Goal: Task Accomplishment & Management: Manage account settings

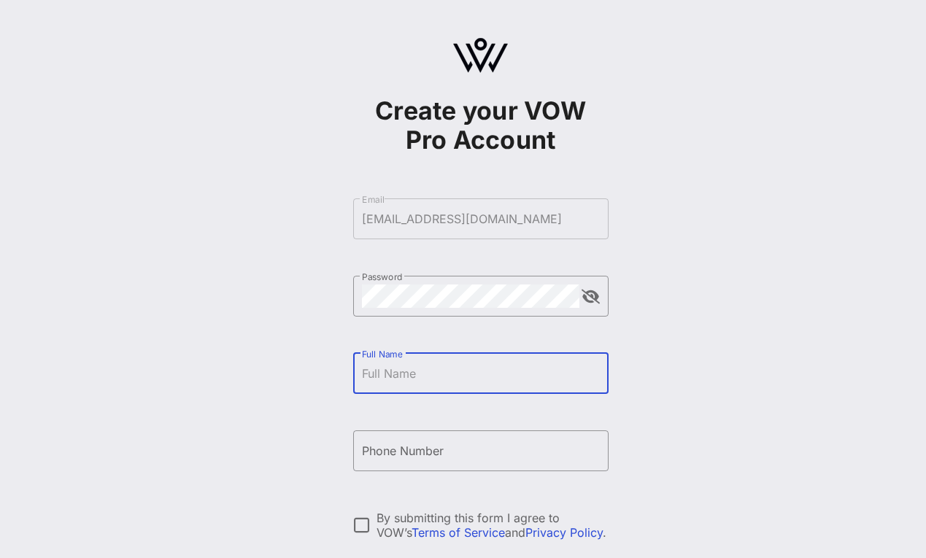
click at [398, 363] on div "Full Name" at bounding box center [481, 373] width 238 height 41
type input "[PERSON_NAME]"
click at [386, 451] on input "Phone Number" at bounding box center [481, 450] width 238 height 23
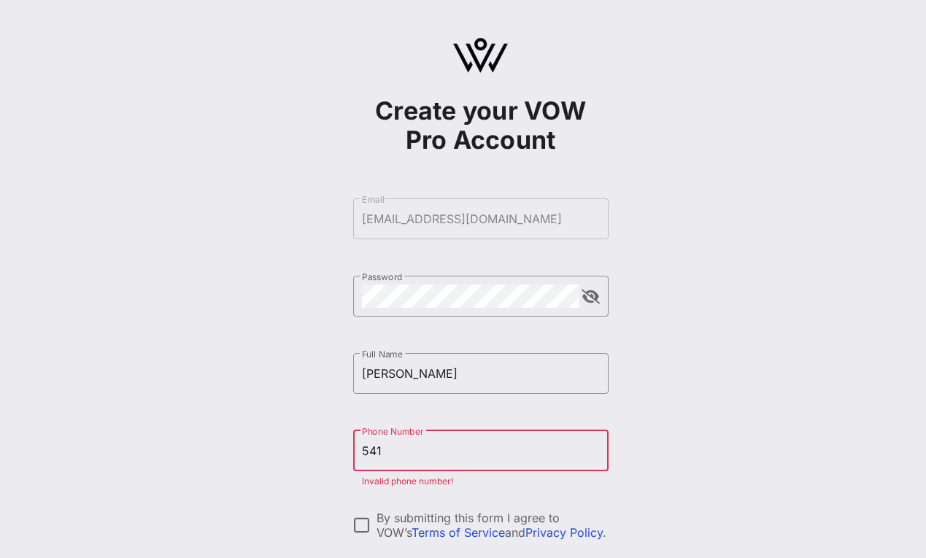
click at [516, 442] on input "541" at bounding box center [481, 450] width 238 height 23
paste input "[PHONE_NUMBER]"
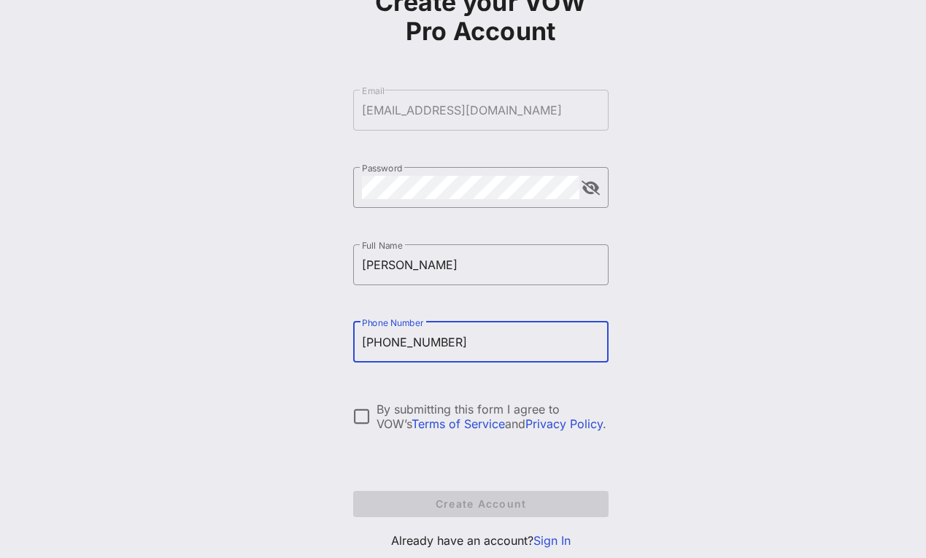
scroll to position [109, 0]
type input "[PHONE_NUMBER]"
click at [353, 405] on div at bounding box center [362, 416] width 25 height 25
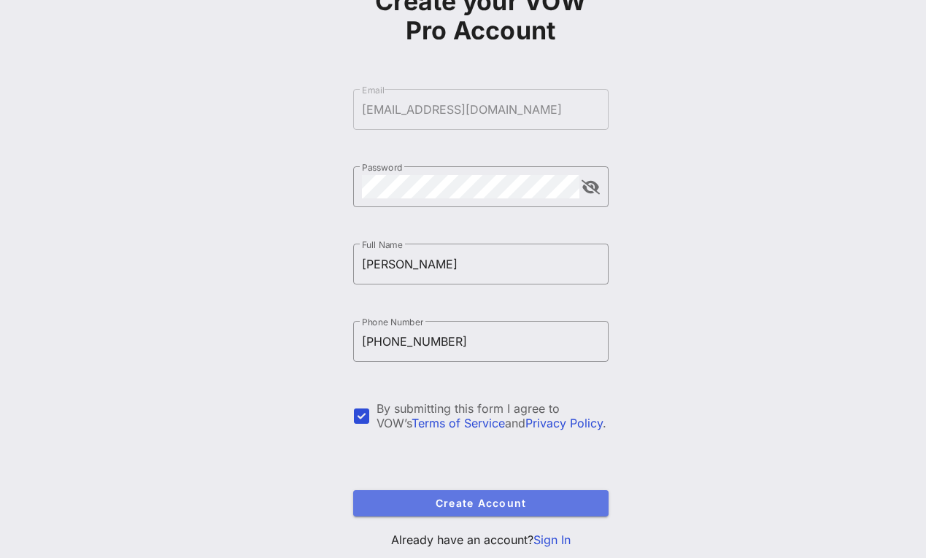
click at [417, 504] on span "Create Account" at bounding box center [481, 503] width 232 height 12
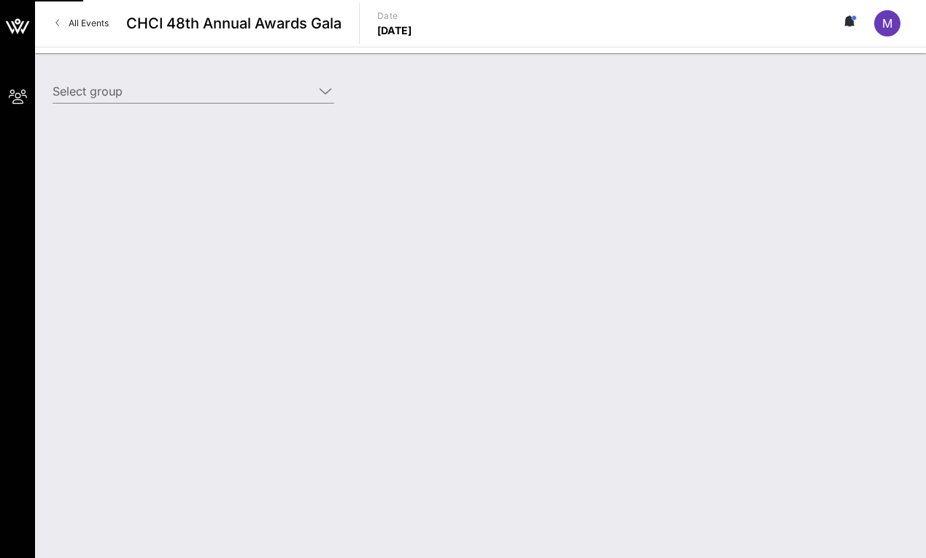
type input "Lyft (Lyft) [[PERSON_NAME], [EMAIL_ADDRESS][DOMAIN_NAME]]"
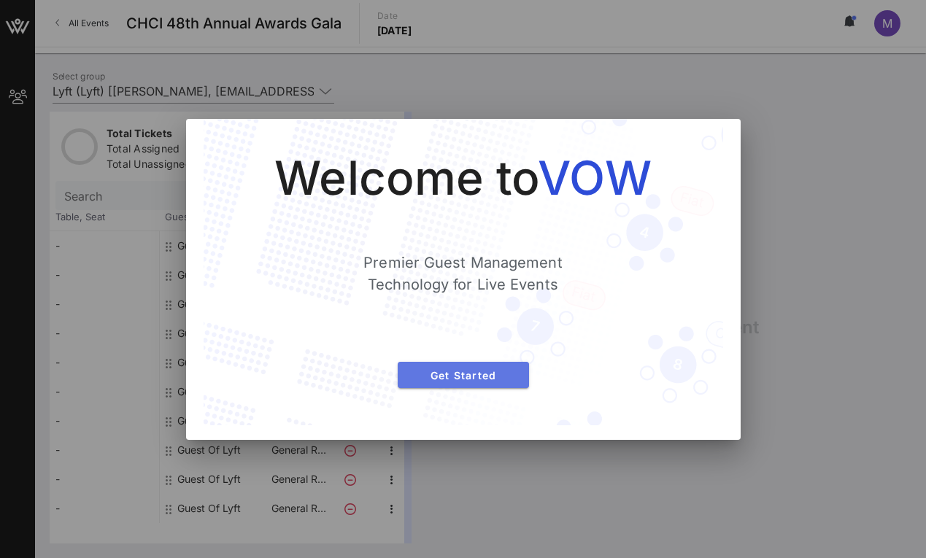
click at [471, 371] on span "Get Started" at bounding box center [464, 375] width 108 height 12
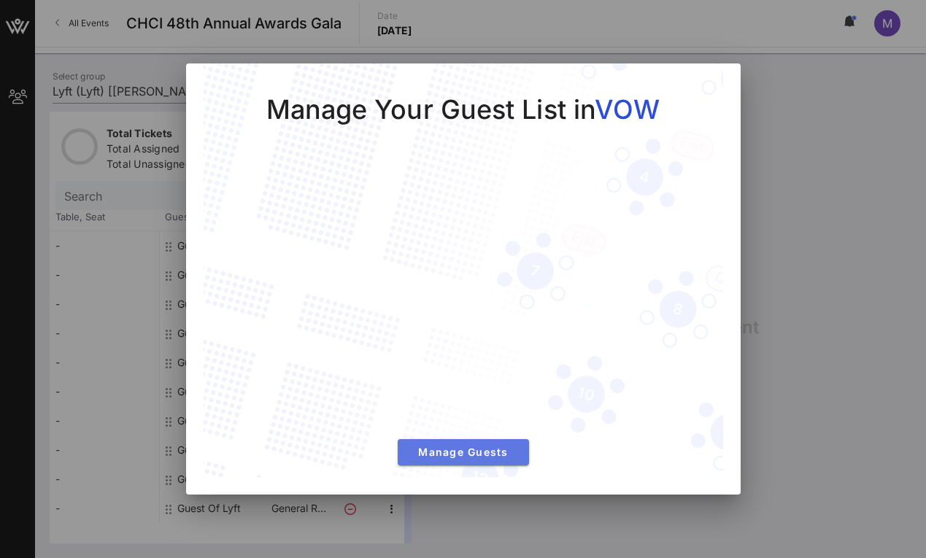
click at [473, 454] on span "Manage Guests" at bounding box center [464, 452] width 108 height 12
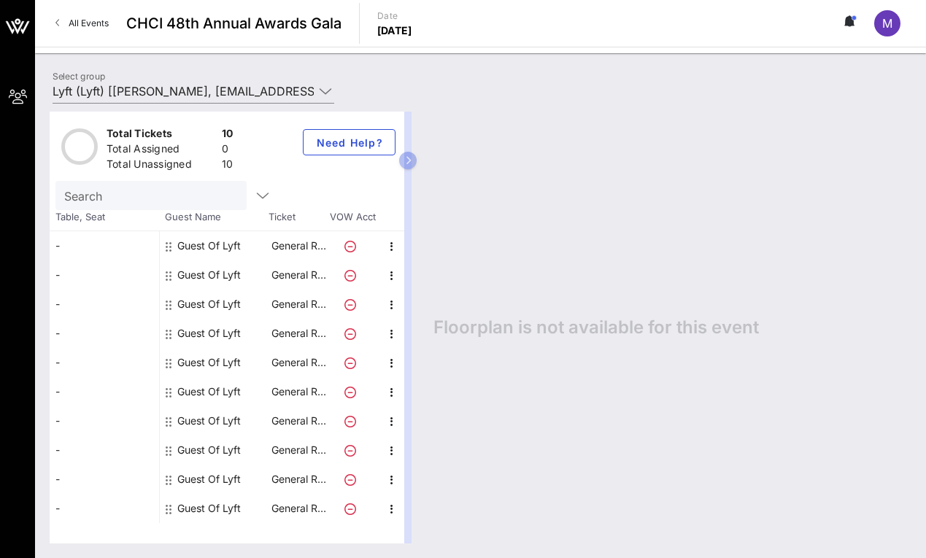
click at [205, 243] on div "Guest Of Lyft" at bounding box center [209, 245] width 64 height 29
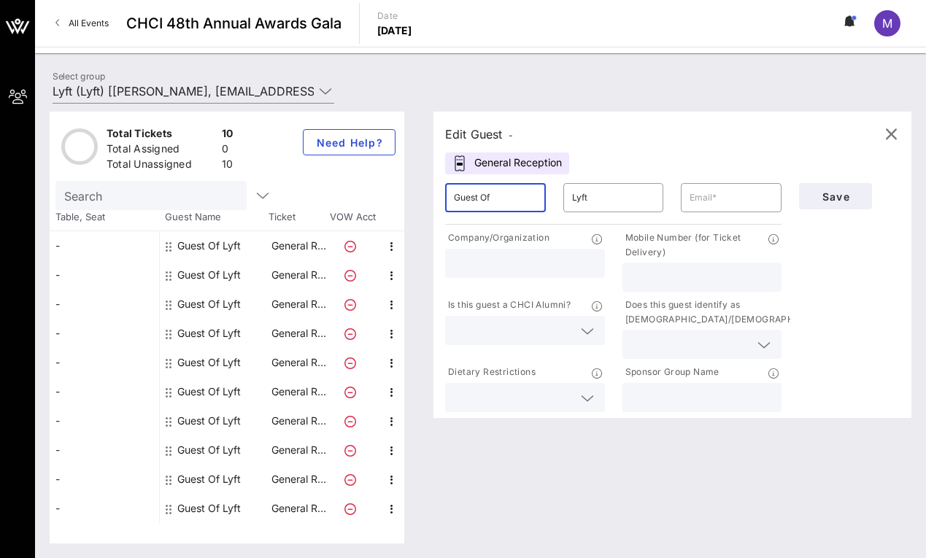
click at [495, 199] on input "Guest Of" at bounding box center [495, 197] width 83 height 23
click at [726, 206] on input "text" at bounding box center [731, 197] width 83 height 23
paste input "[EMAIL_ADDRESS][DOMAIN_NAME]"
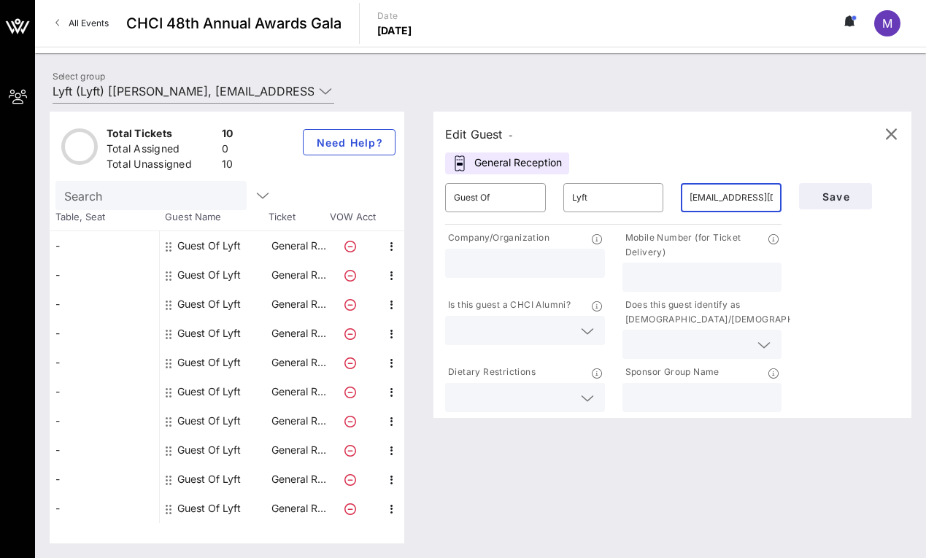
type input "[EMAIL_ADDRESS][DOMAIN_NAME]"
click at [526, 266] on input "text" at bounding box center [525, 263] width 142 height 19
click at [501, 198] on input "Guest Of" at bounding box center [495, 197] width 83 height 23
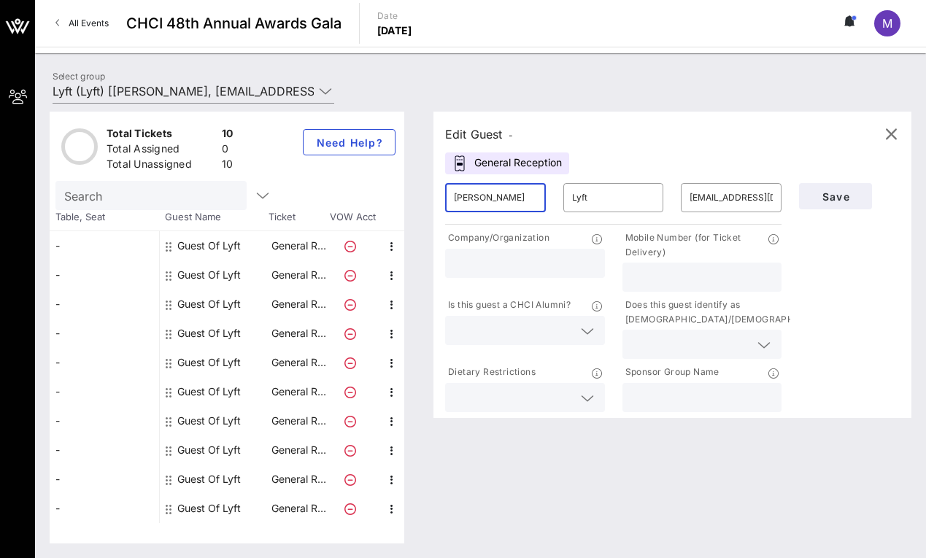
type input "[PERSON_NAME]"
click at [547, 264] on input "text" at bounding box center [525, 263] width 142 height 19
click at [837, 199] on span "Save" at bounding box center [836, 197] width 50 height 12
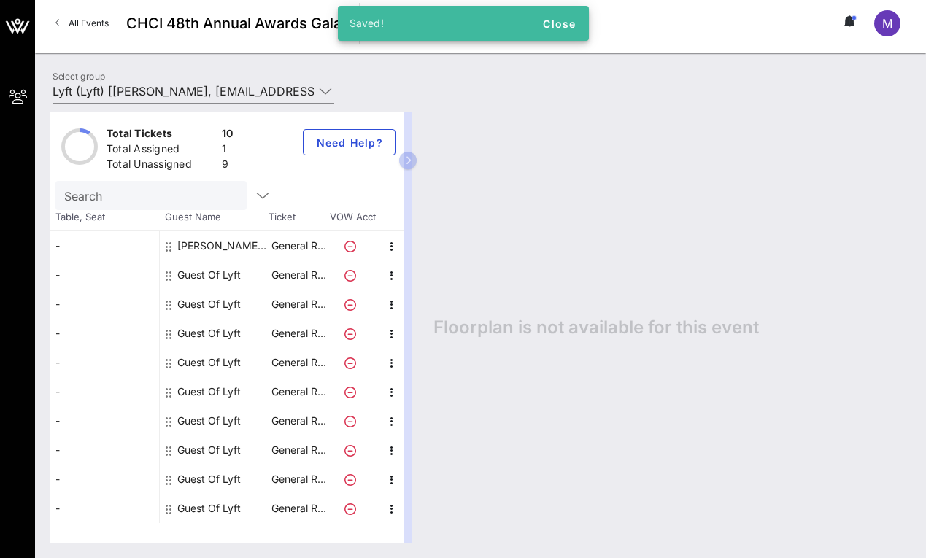
drag, startPoint x: 408, startPoint y: 157, endPoint x: 579, endPoint y: 158, distance: 170.8
click at [580, 158] on div "Total Tickets 10 Total Assigned 1 Total Unassigned 9 Need Help? Search Table, S…" at bounding box center [481, 328] width 862 height 432
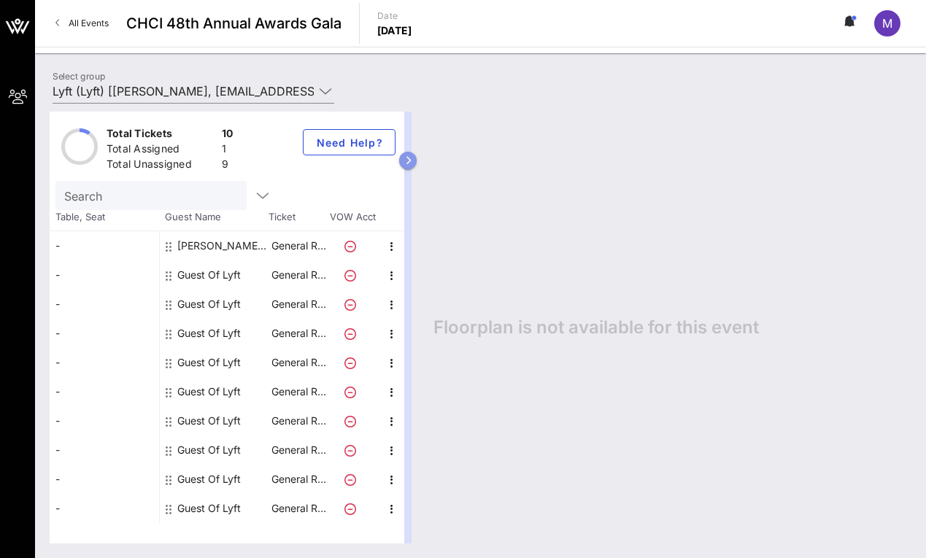
click at [409, 158] on icon "button" at bounding box center [408, 160] width 7 height 9
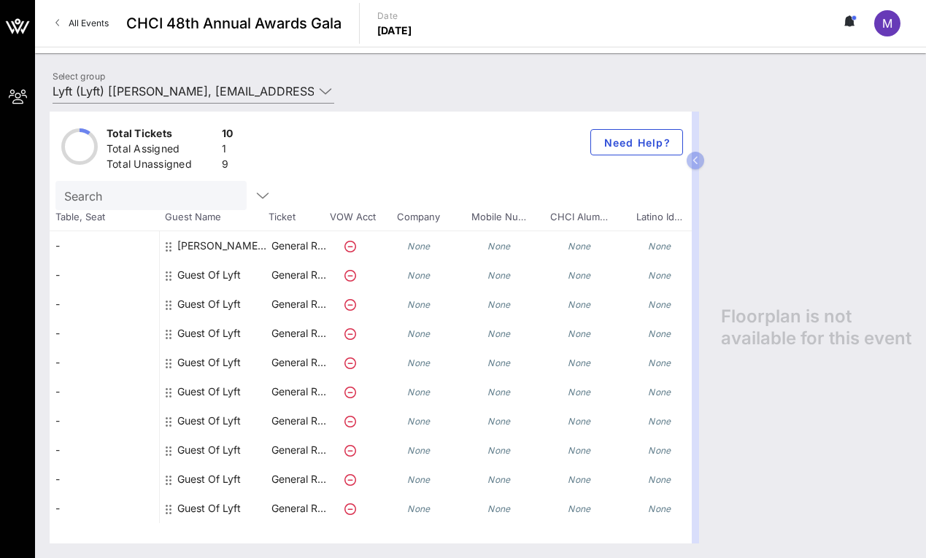
click at [196, 249] on div "[PERSON_NAME] Lyft" at bounding box center [223, 245] width 92 height 29
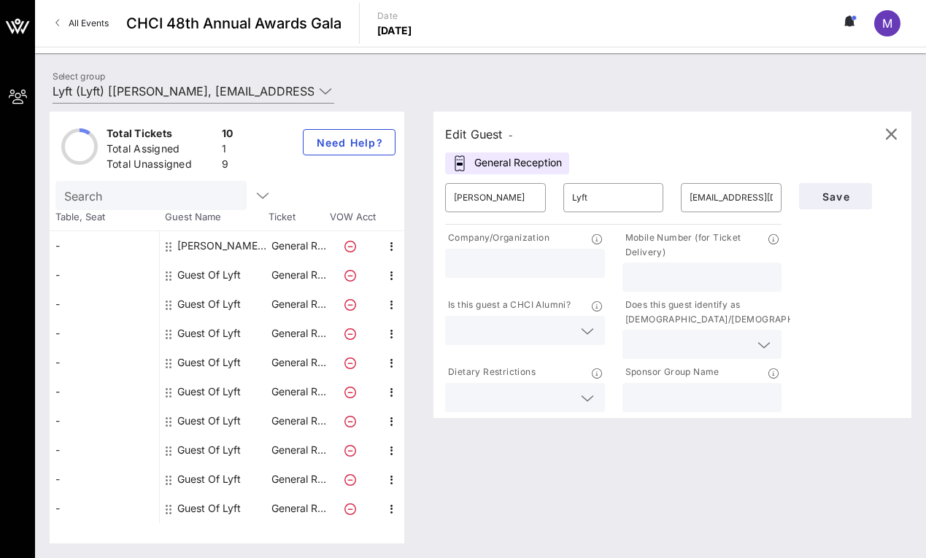
click at [566, 264] on input "text" at bounding box center [525, 263] width 142 height 19
type input "Lyft"
click at [841, 196] on span "Save" at bounding box center [836, 197] width 50 height 12
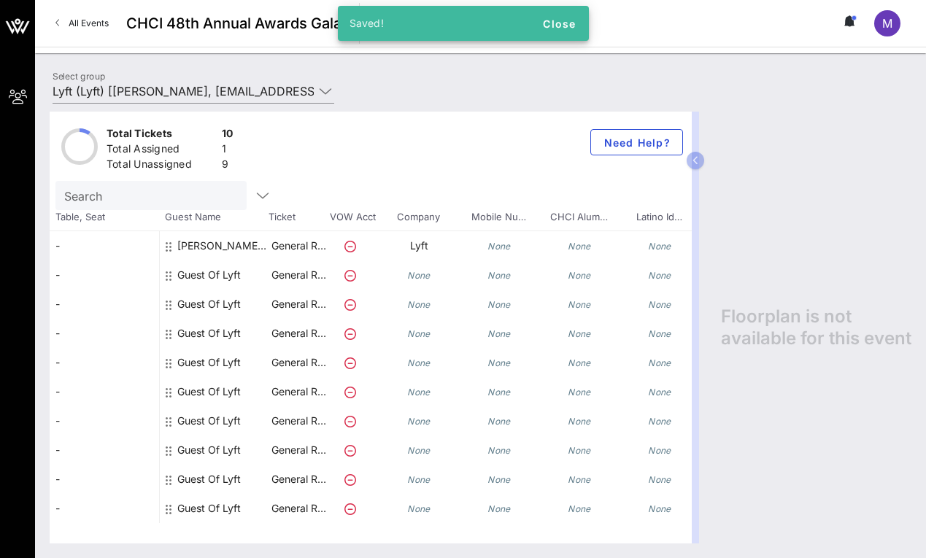
click at [201, 274] on div "Guest Of Lyft" at bounding box center [209, 275] width 64 height 29
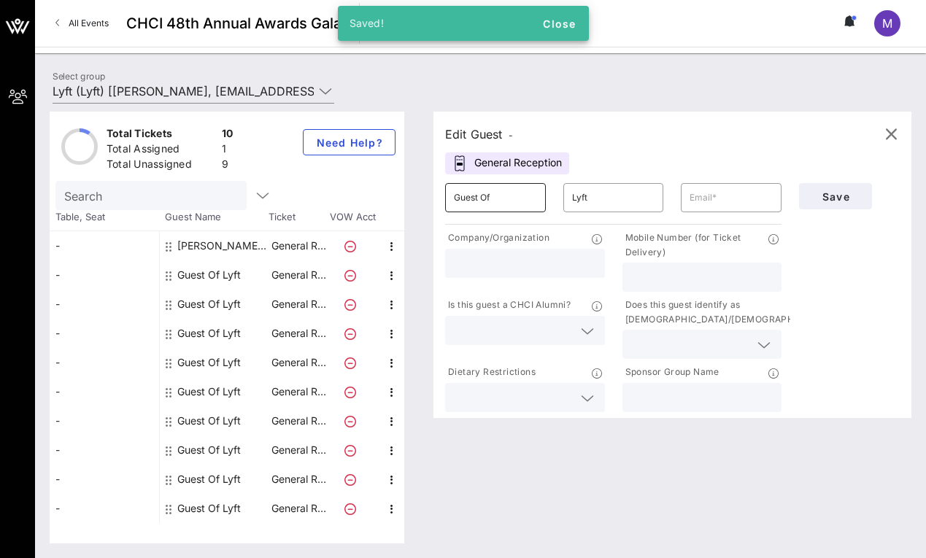
click at [473, 189] on input "Guest Of" at bounding box center [495, 197] width 83 height 23
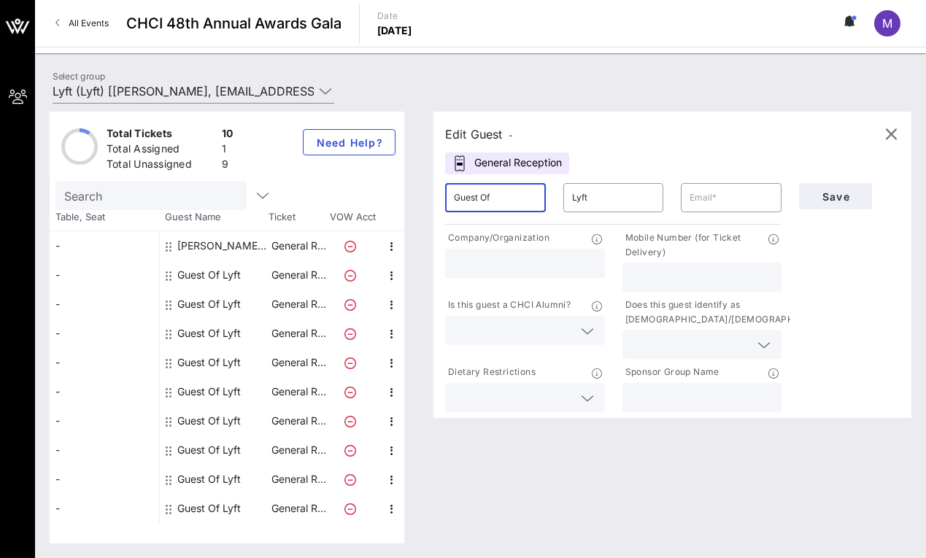
click at [473, 189] on input "Guest Of" at bounding box center [495, 197] width 83 height 23
type input "[PERSON_NAME]"
click at [714, 197] on input "text" at bounding box center [731, 197] width 83 height 23
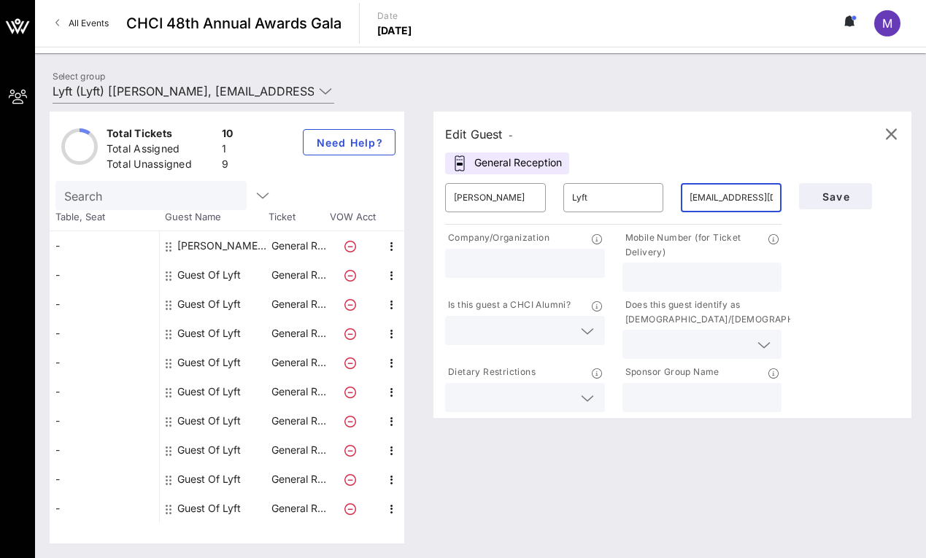
type input "[EMAIL_ADDRESS][DOMAIN_NAME]"
click at [547, 264] on input "text" at bounding box center [525, 263] width 142 height 19
type input "Lyft"
click at [837, 201] on span "Save" at bounding box center [836, 197] width 50 height 12
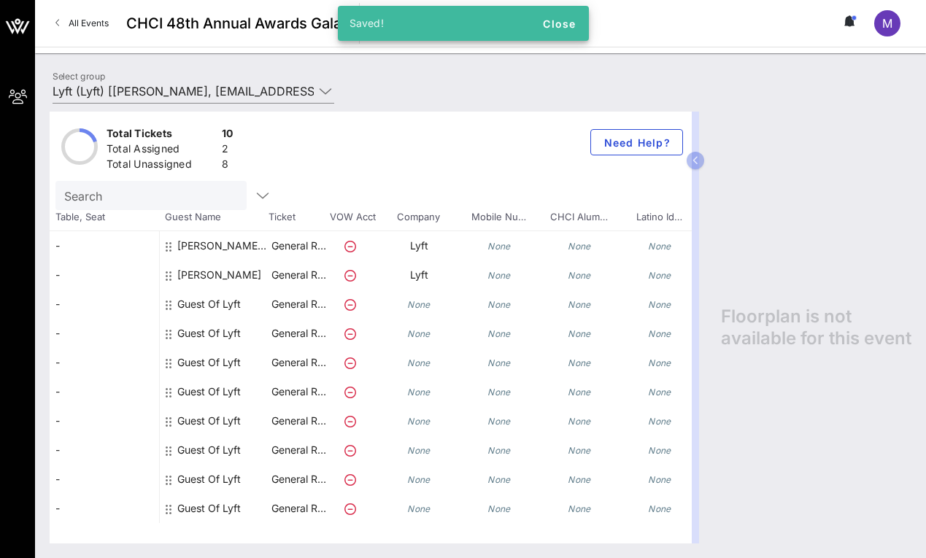
click at [220, 302] on div "Guest Of Lyft" at bounding box center [209, 304] width 64 height 29
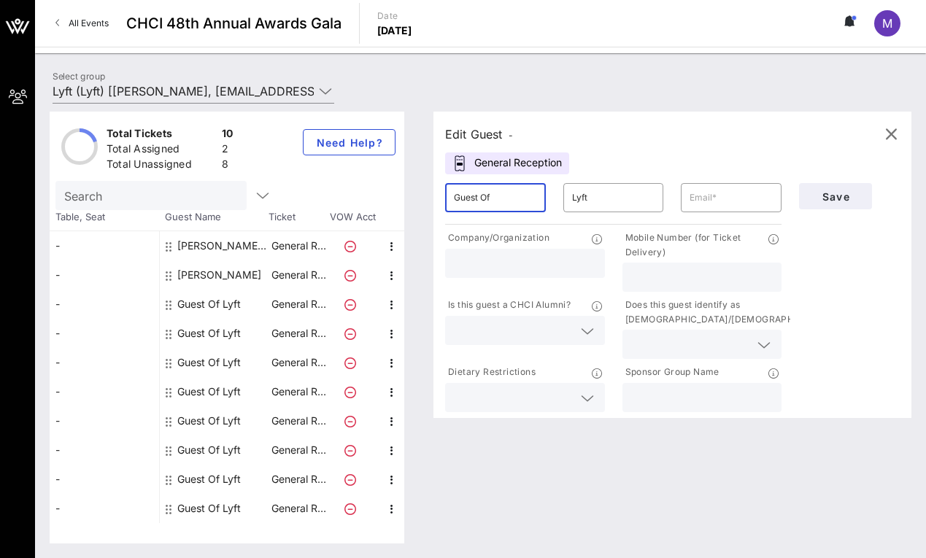
click at [488, 198] on input "Guest Of" at bounding box center [495, 197] width 83 height 23
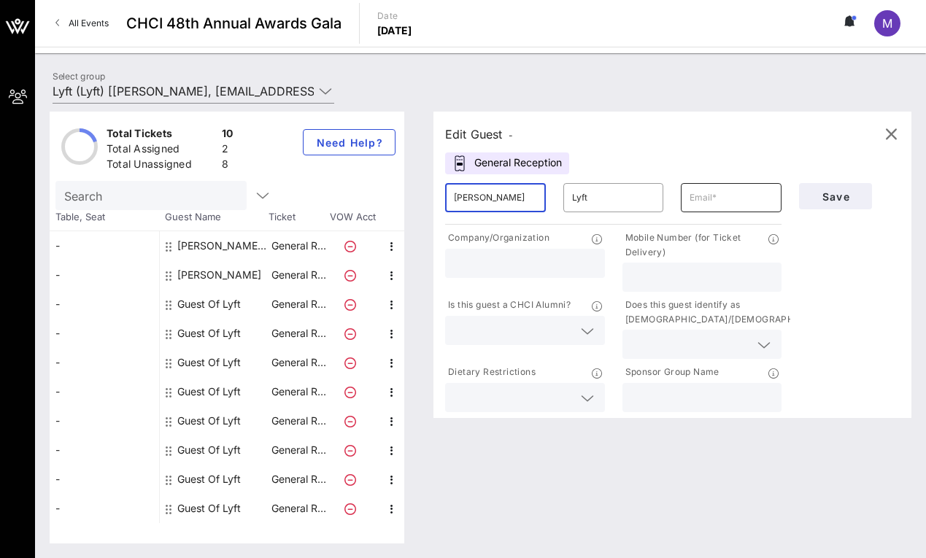
type input "[PERSON_NAME]"
click at [724, 196] on input "text" at bounding box center [731, 197] width 83 height 23
paste input "[EMAIL_ADDRESS][DOMAIN_NAME]"
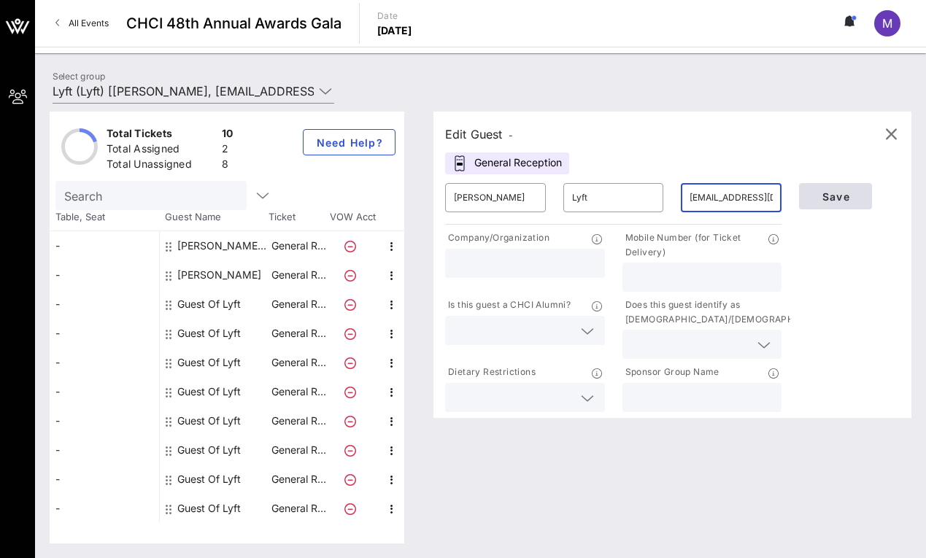
type input "[EMAIL_ADDRESS][DOMAIN_NAME]"
click at [856, 204] on button "Save" at bounding box center [835, 196] width 73 height 26
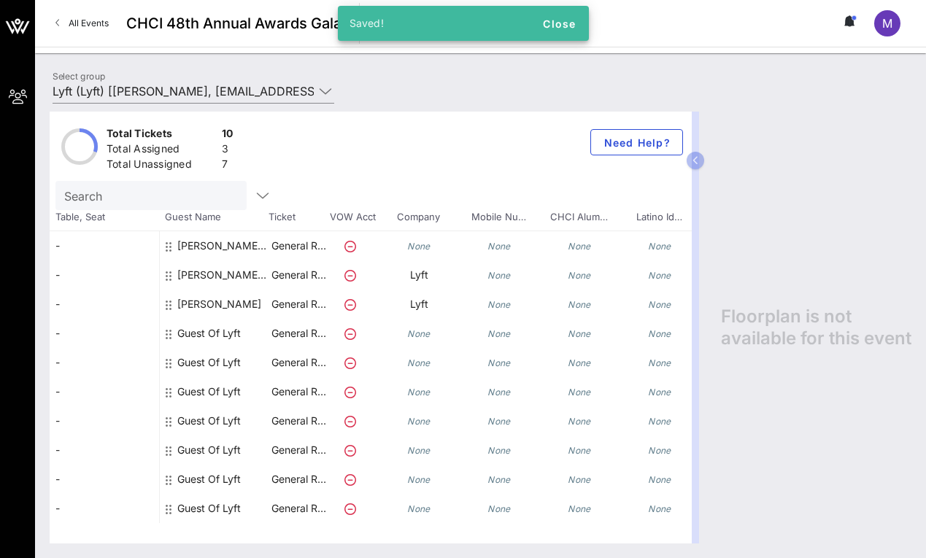
click at [213, 333] on div "Guest Of Lyft" at bounding box center [209, 333] width 64 height 29
